Goal: Task Accomplishment & Management: Use online tool/utility

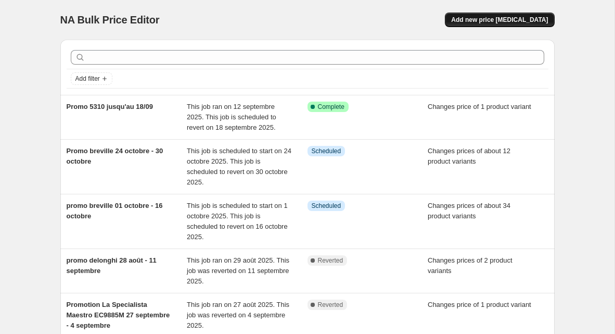
click at [511, 17] on span "Add new price [MEDICAL_DATA]" at bounding box center [499, 20] width 97 height 8
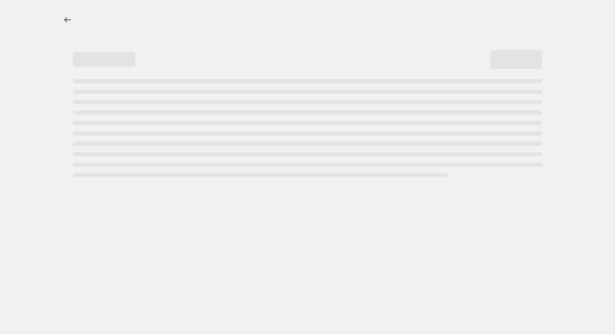
select select "percentage"
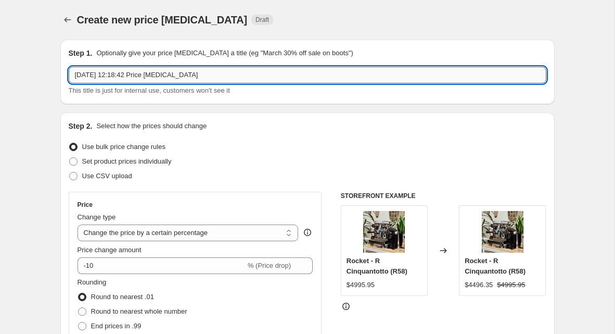
click at [198, 80] on input "[DATE] 12:18:42 Price [MEDICAL_DATA]" at bounding box center [308, 75] width 478 height 17
type input "marzocco price change"
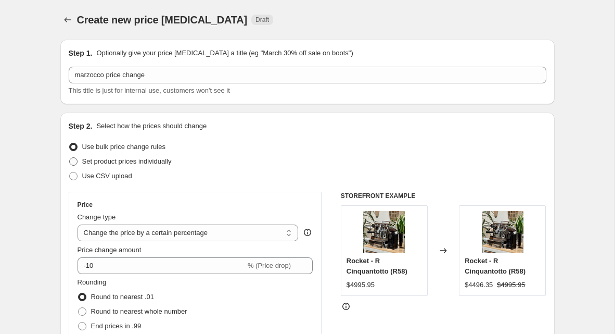
click at [123, 158] on span "Set product prices individually" at bounding box center [126, 161] width 89 height 8
click at [70, 158] on input "Set product prices individually" at bounding box center [69, 157] width 1 height 1
radio input "true"
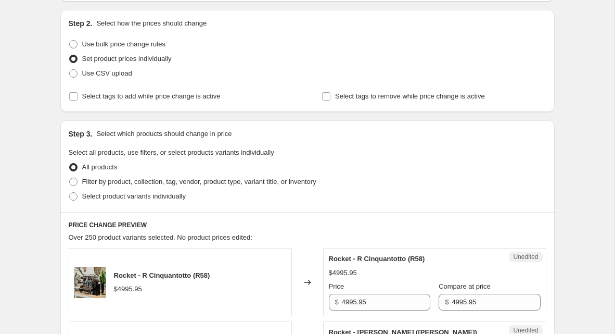
scroll to position [111, 0]
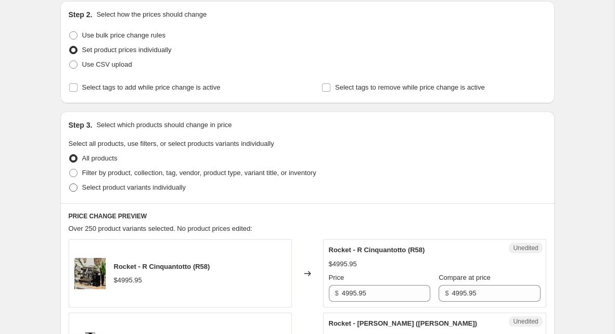
click at [183, 188] on span "Select product variants individually" at bounding box center [134, 187] width 104 height 8
click at [70, 184] on input "Select product variants individually" at bounding box center [69, 183] width 1 height 1
radio input "true"
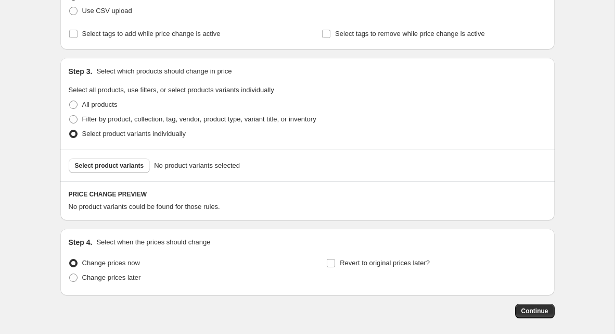
scroll to position [187, 0]
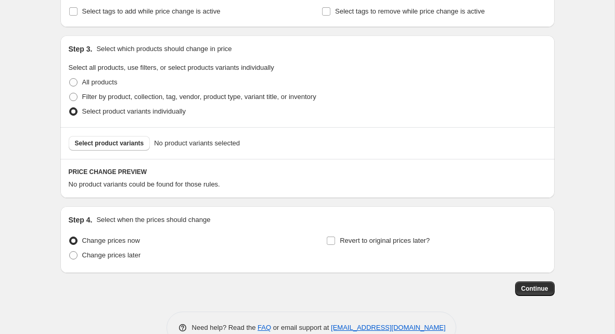
click at [130, 135] on div "Select product variants No product variants selected" at bounding box center [307, 143] width 494 height 32
click at [137, 136] on button "Select product variants" at bounding box center [110, 143] width 82 height 15
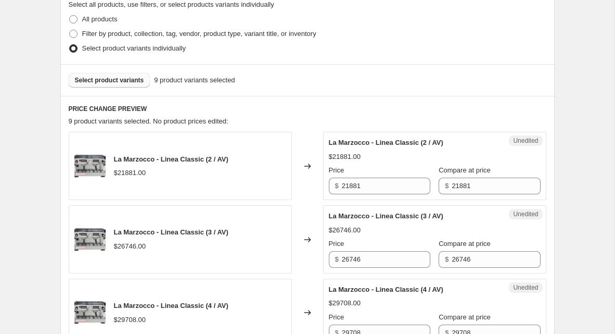
scroll to position [252, 0]
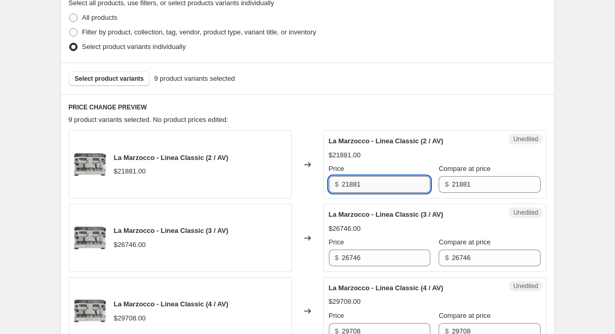
click at [364, 191] on input "21881" at bounding box center [386, 184] width 88 height 17
type input "24069"
click at [474, 183] on input "21881" at bounding box center [496, 184] width 88 height 17
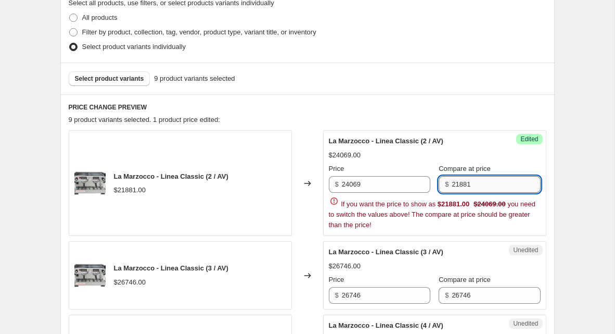
click at [474, 184] on input "21881" at bounding box center [496, 184] width 88 height 17
paste input "4069"
type input "24069"
click at [466, 108] on h6 "PRICE CHANGE PREVIEW" at bounding box center [308, 107] width 478 height 8
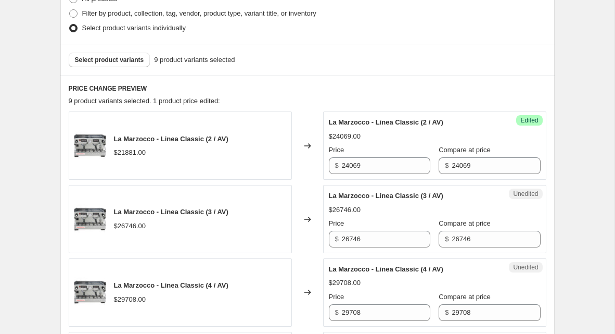
scroll to position [272, 0]
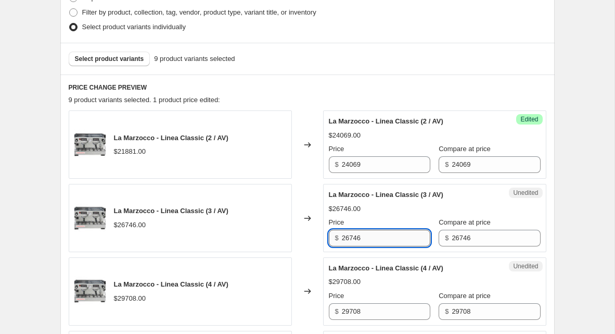
click at [383, 233] on input "26746" at bounding box center [386, 237] width 88 height 17
type input "29421"
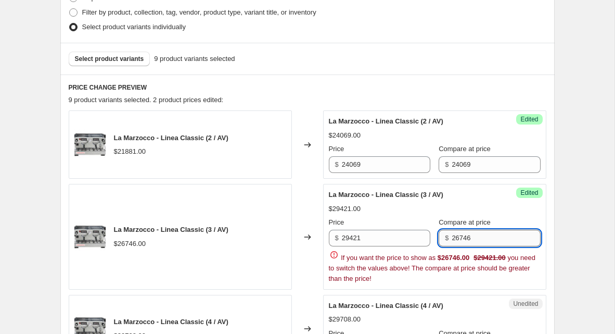
click at [482, 237] on input "26746" at bounding box center [496, 237] width 88 height 17
paste input "9421"
type input "29421"
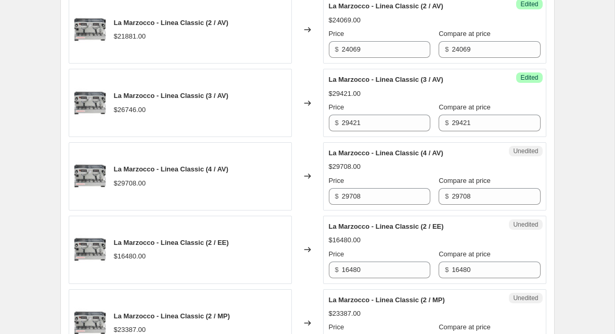
scroll to position [387, 0]
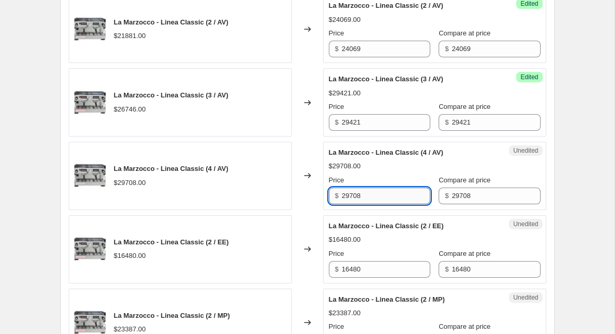
click at [364, 188] on input "29708" at bounding box center [386, 195] width 88 height 17
type input "32758"
click at [455, 189] on input "29708" at bounding box center [496, 195] width 88 height 17
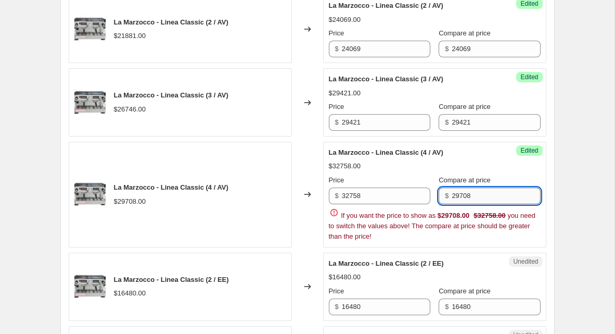
click at [455, 189] on input "29708" at bounding box center [496, 195] width 88 height 17
paste input "3275"
type input "32758"
click at [487, 161] on div "$32758.00" at bounding box center [435, 166] width 212 height 10
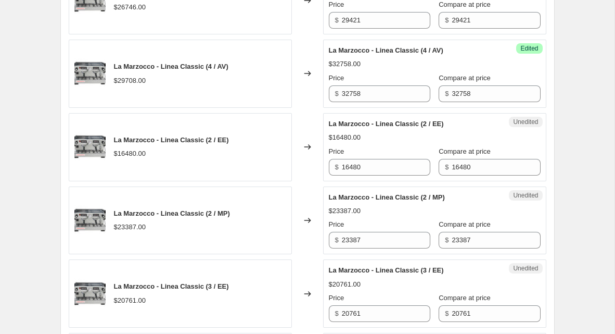
scroll to position [490, 0]
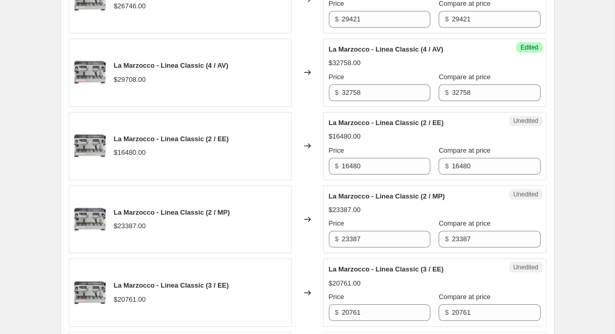
click at [390, 172] on div "Unedited La Marzocco - Linea Classic (2 / EE) $16480.00 Price $ 16480 Compare a…" at bounding box center [434, 146] width 223 height 68
click at [390, 161] on input "16480" at bounding box center [386, 166] width 88 height 17
type input "18128"
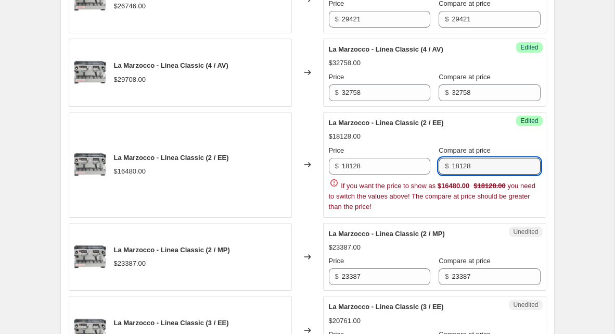
type input "18128"
click at [298, 184] on div "La Marzocco - Linea Classic (2 / AV) $21881.00 Changed to Success Edited La Mar…" at bounding box center [308, 238] width 478 height 692
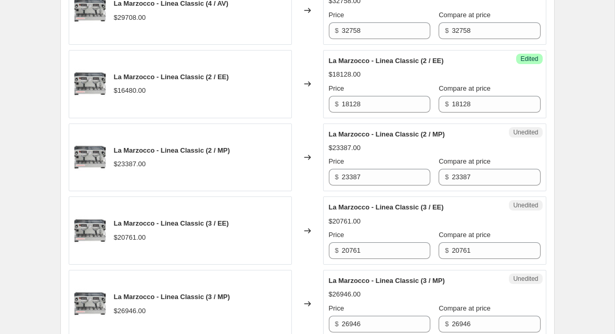
scroll to position [554, 0]
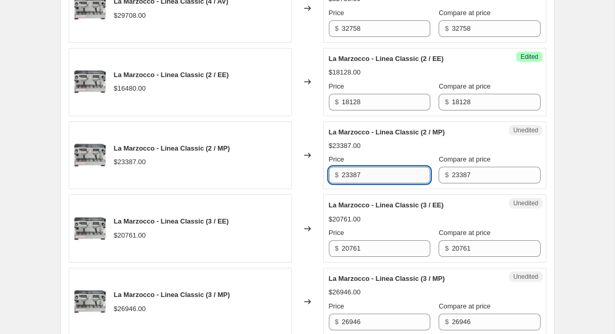
click at [389, 179] on input "23387" at bounding box center [386, 175] width 88 height 17
type input "21683"
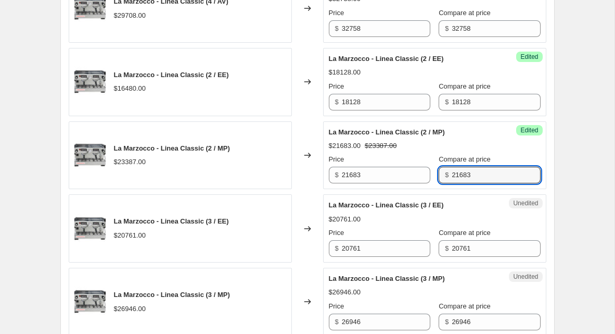
type input "21683"
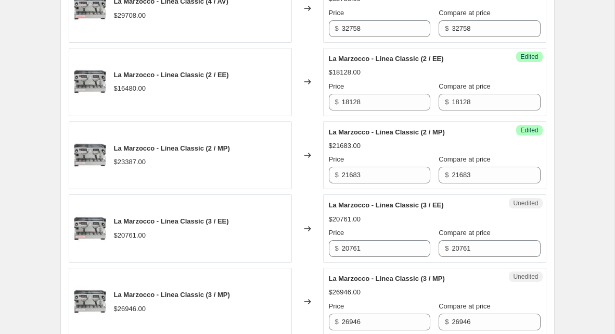
click at [212, 129] on div "La Marzocco - Linea Classic (2 / MP) $23387.00" at bounding box center [180, 155] width 223 height 68
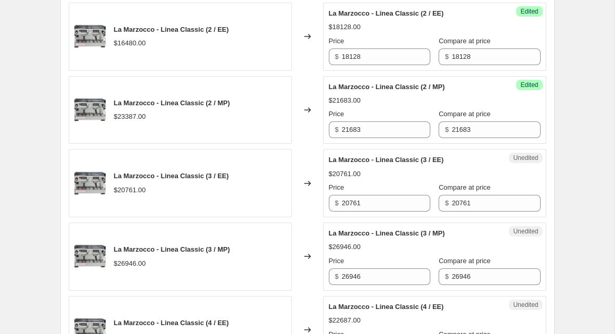
scroll to position [611, 0]
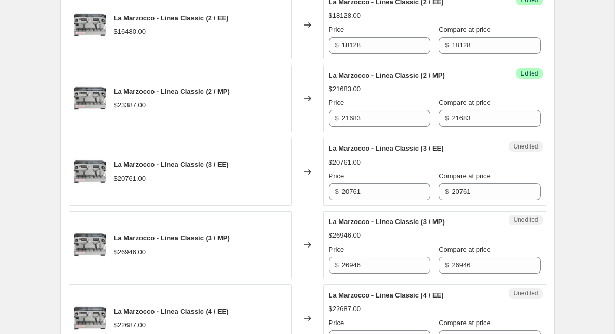
click at [375, 176] on div "Price" at bounding box center [379, 176] width 101 height 10
click at [376, 189] on input "20761" at bounding box center [386, 191] width 88 height 17
type input "22837"
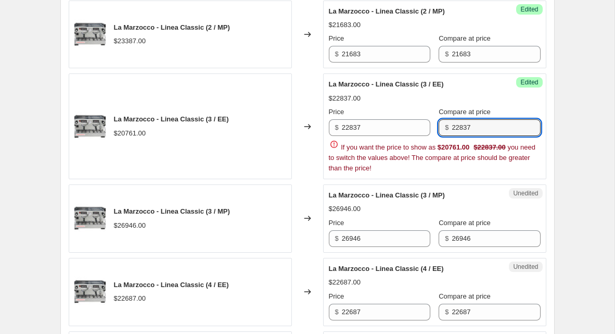
scroll to position [676, 0]
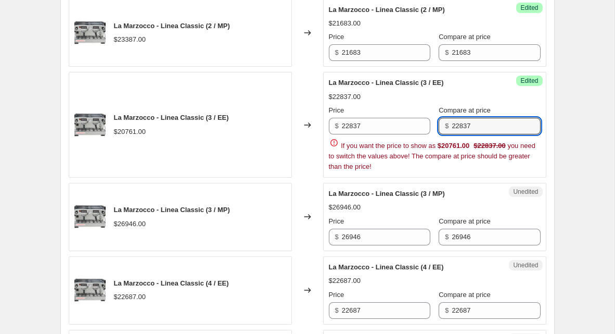
type input "22837"
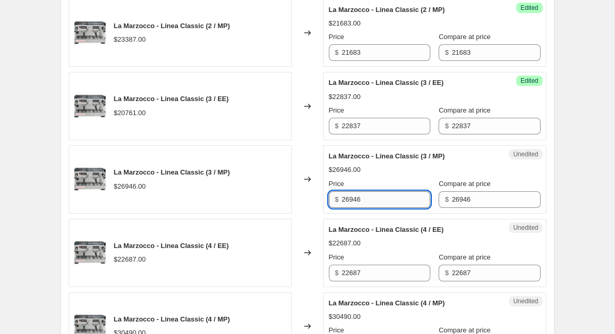
click at [370, 193] on input "26946" at bounding box center [386, 199] width 88 height 17
type input "25881"
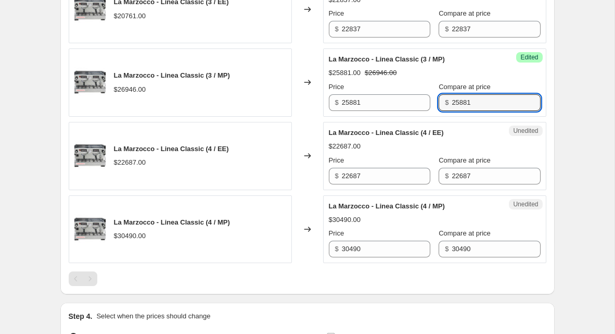
scroll to position [776, 0]
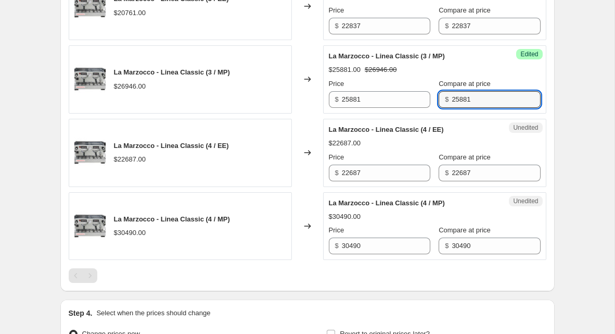
type input "25881"
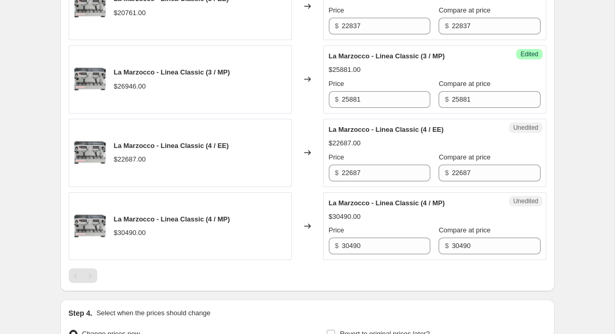
click at [392, 179] on div "Unedited La Marzocco - Linea Classic (4 / EE) $22687.00 Price $ 22687 Compare a…" at bounding box center [434, 153] width 223 height 68
click at [392, 177] on div "Unedited La Marzocco - Linea Classic (4 / EE) $22687.00 Price $ 22687 Compare a…" at bounding box center [434, 153] width 223 height 68
click at [393, 165] on input "22687" at bounding box center [386, 172] width 88 height 17
type input "24956"
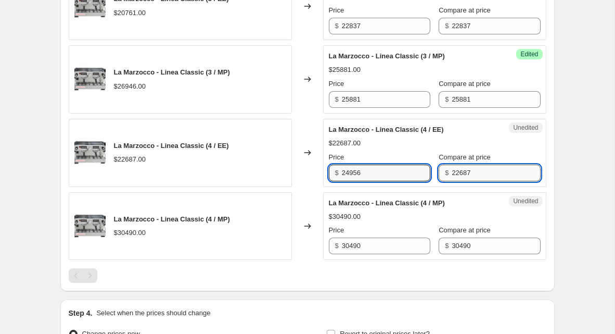
click at [460, 169] on input "22687" at bounding box center [496, 172] width 88 height 17
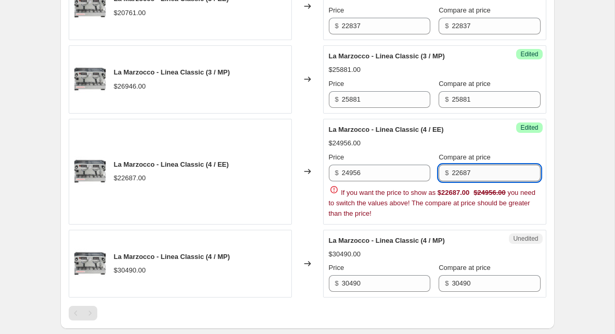
paste input "4956"
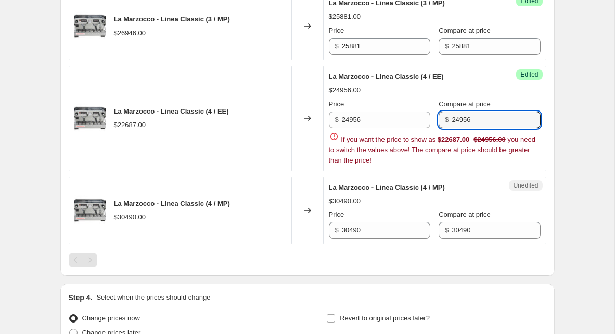
type input "24956"
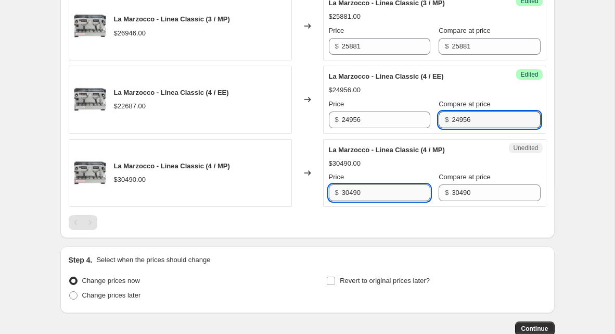
click at [385, 188] on input "30490" at bounding box center [386, 192] width 88 height 17
type input "26912"
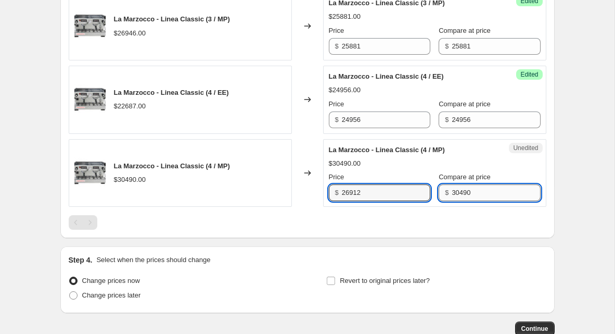
click at [484, 190] on input "30490" at bounding box center [496, 192] width 88 height 17
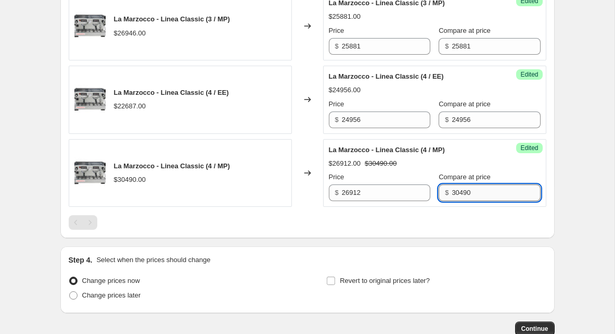
paste input "26912"
paste input "text"
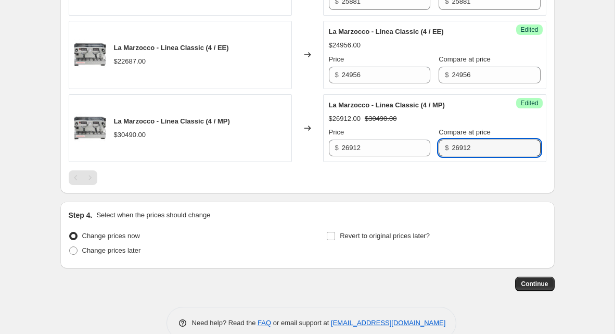
scroll to position [880, 0]
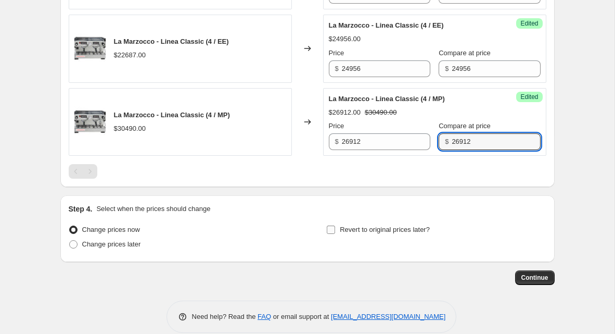
type input "26912"
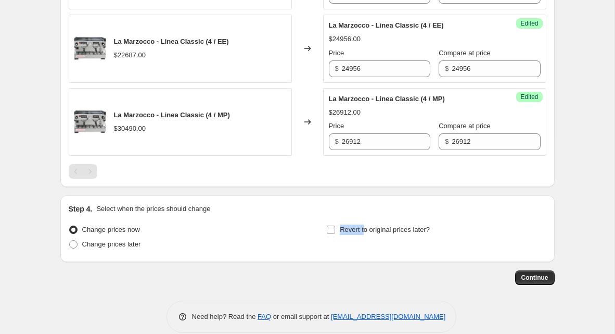
drag, startPoint x: 365, startPoint y: 226, endPoint x: 316, endPoint y: 221, distance: 49.2
click at [316, 222] on div "Change prices now Change prices later Revert to original prices later?" at bounding box center [308, 237] width 478 height 31
click at [134, 243] on span "Change prices later" at bounding box center [111, 244] width 59 height 8
click at [70, 240] on input "Change prices later" at bounding box center [69, 240] width 1 height 1
radio input "true"
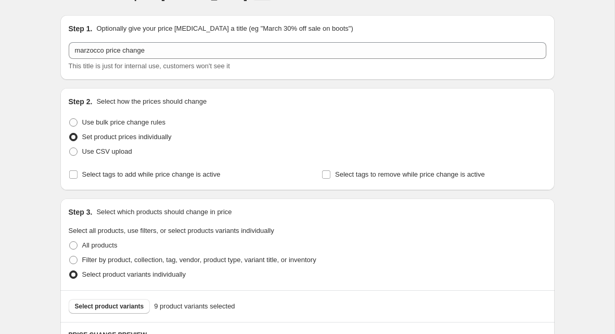
scroll to position [65, 0]
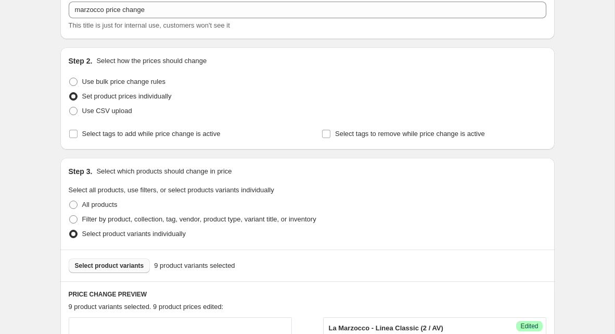
click at [126, 268] on span "Select product variants" at bounding box center [109, 265] width 69 height 8
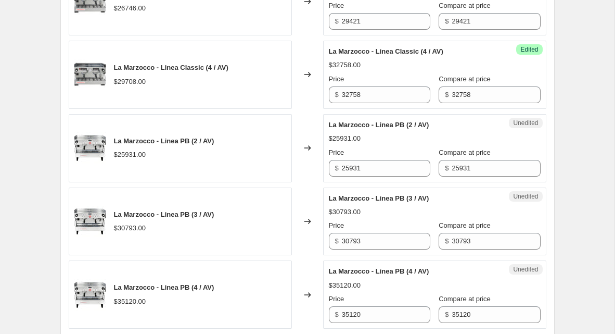
scroll to position [488, 0]
click at [352, 163] on input "25931" at bounding box center [386, 168] width 88 height 17
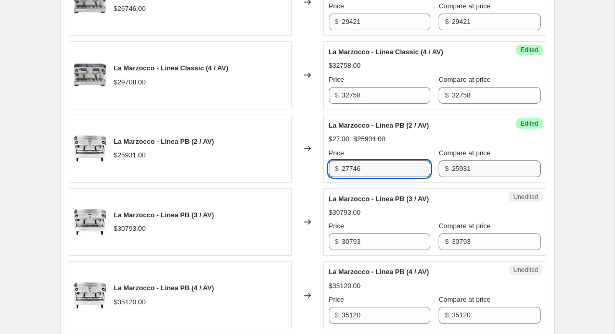
type input "27746"
click at [466, 160] on input "25931" at bounding box center [496, 168] width 88 height 17
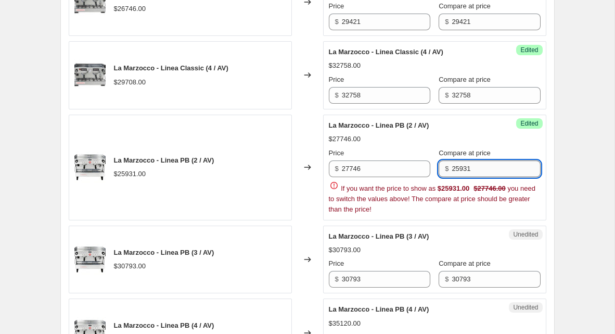
click at [466, 160] on input "25931" at bounding box center [496, 168] width 88 height 17
paste input "7746"
type input "27746"
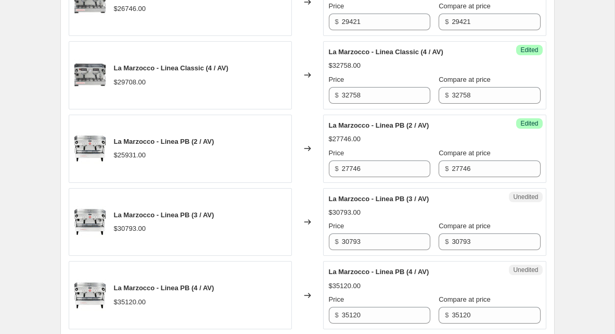
click at [435, 124] on div "La Marzocco - Linea PB (2 / AV)" at bounding box center [414, 125] width 170 height 10
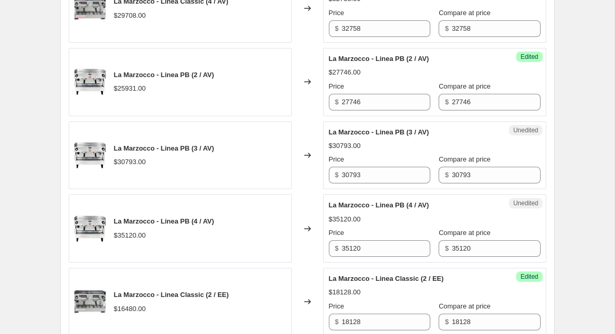
scroll to position [557, 0]
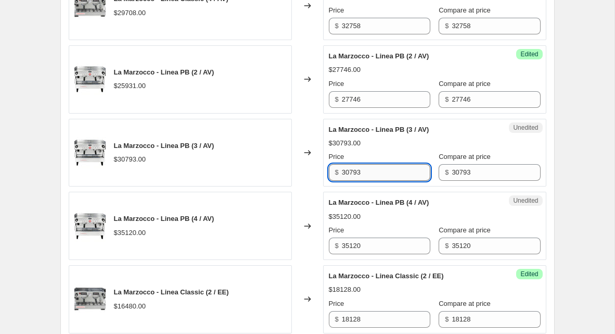
click at [376, 164] on input "30793" at bounding box center [386, 172] width 88 height 17
type input "32949"
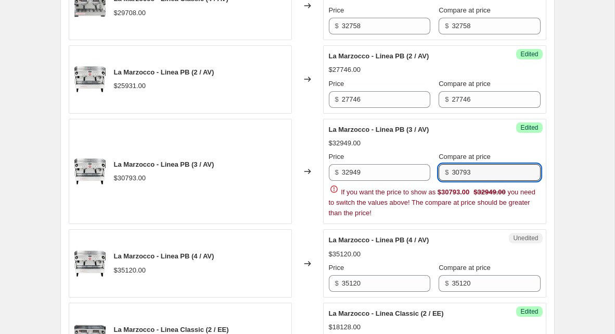
paste input "2949"
type input "32949"
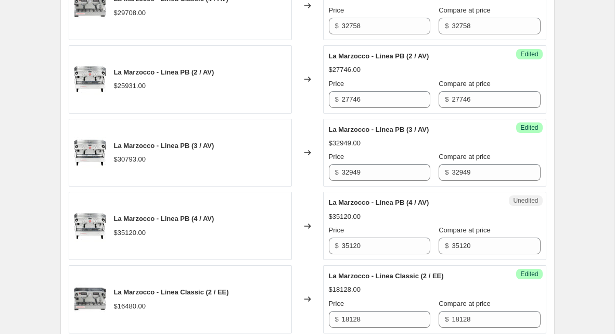
click at [481, 151] on label "Compare at price" at bounding box center [465, 156] width 52 height 10
click at [481, 164] on input "32949" at bounding box center [496, 172] width 88 height 17
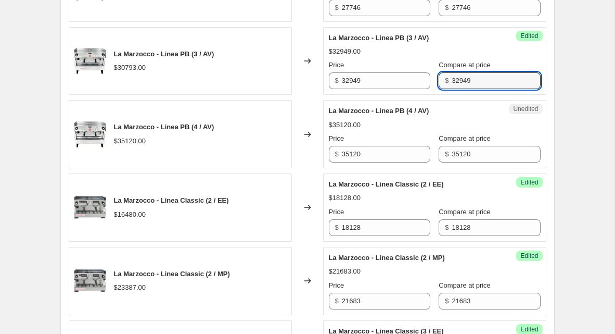
scroll to position [653, 0]
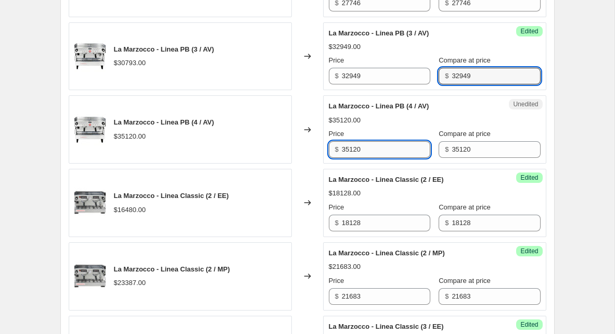
click at [387, 141] on input "35120" at bounding box center [386, 149] width 88 height 17
click at [383, 144] on input "35120" at bounding box center [386, 149] width 88 height 17
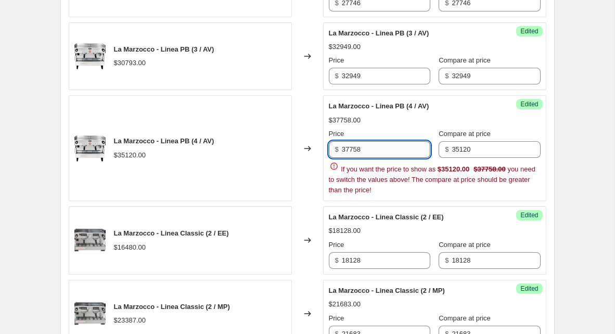
click at [386, 142] on input "37758" at bounding box center [386, 149] width 88 height 17
paste input "text"
type input "37578"
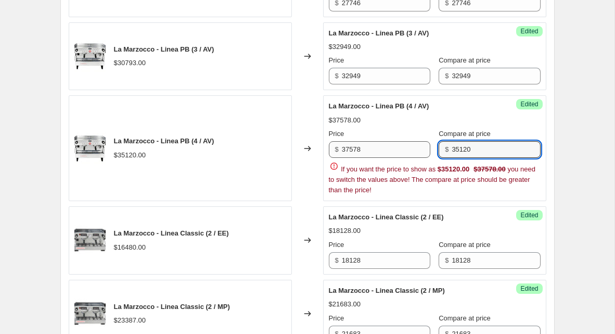
paste input "7578"
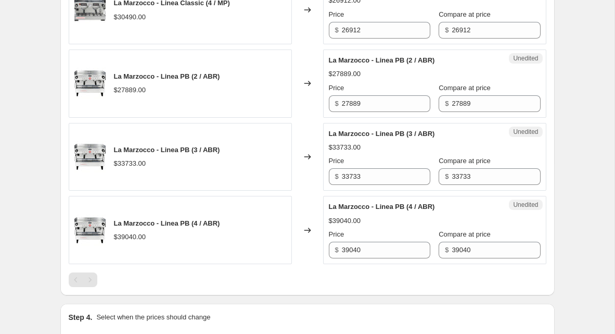
scroll to position [1243, 0]
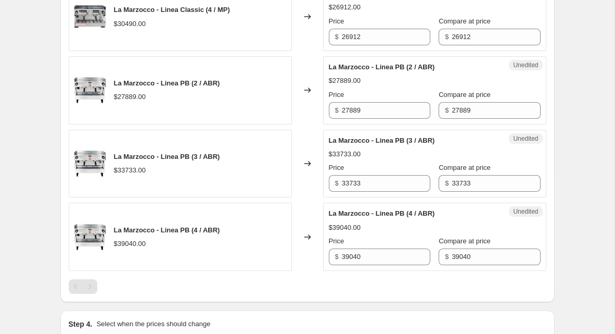
type input "37578"
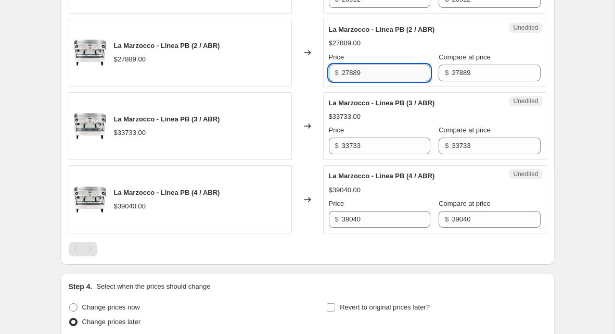
click at [376, 72] on input "27889" at bounding box center [386, 73] width 88 height 17
type input "29841"
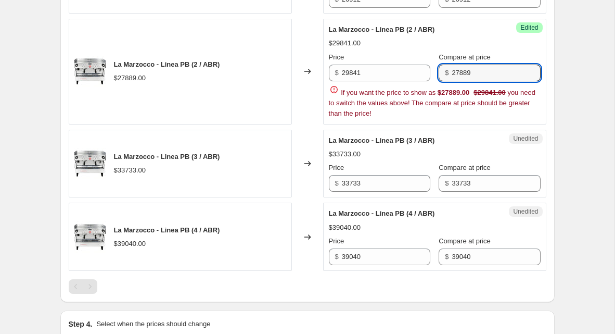
paste input "9841"
type input "29841"
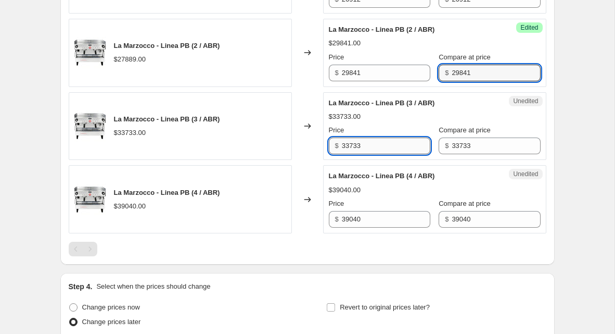
click at [373, 143] on input "33733" at bounding box center [386, 145] width 88 height 17
click at [374, 143] on input "33733" at bounding box center [386, 145] width 88 height 17
type input "36094"
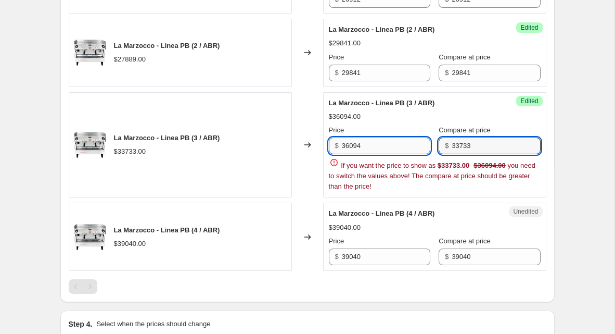
click at [377, 146] on input "36094" at bounding box center [386, 145] width 88 height 17
paste input "6094"
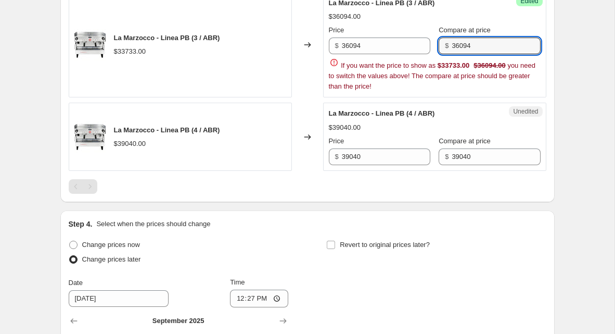
scroll to position [1356, 0]
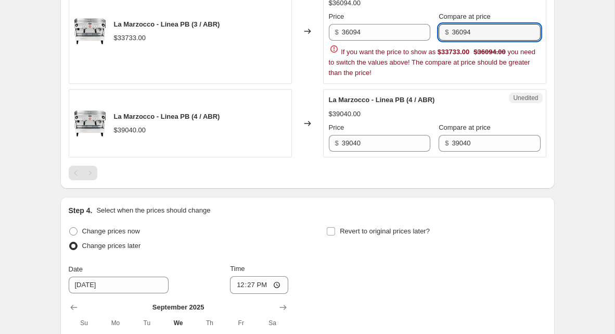
type input "36094"
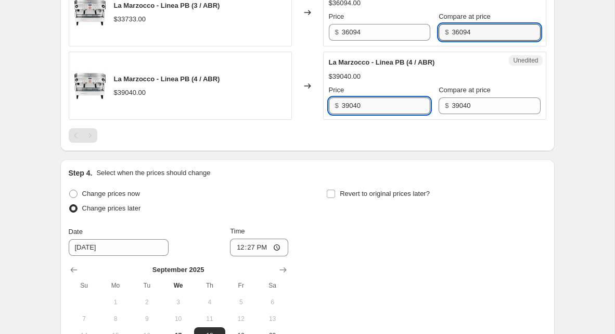
click at [364, 97] on input "39040" at bounding box center [386, 105] width 88 height 17
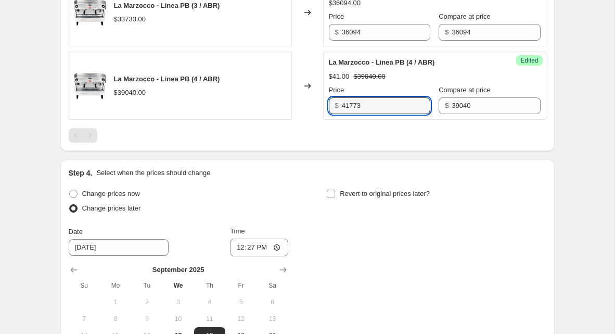
type input "41773"
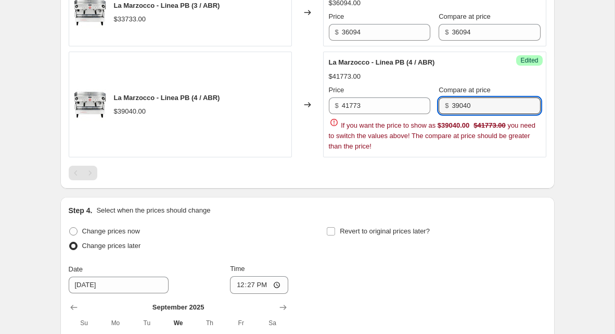
paste input "41773"
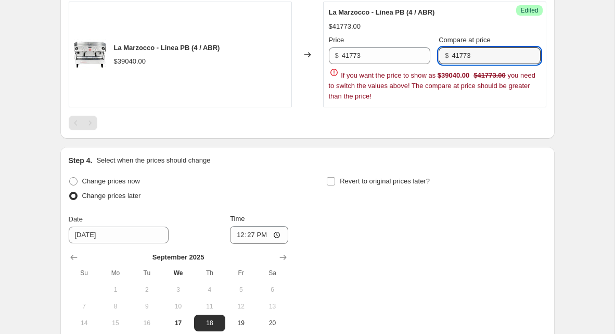
scroll to position [1426, 0]
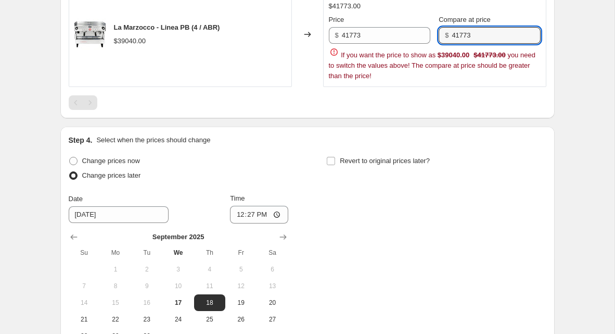
type input "41773"
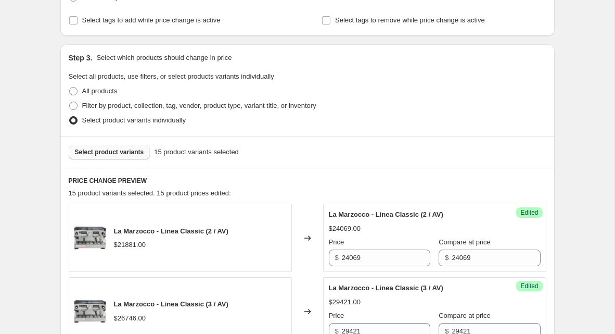
scroll to position [0, 0]
